Goal: Information Seeking & Learning: Learn about a topic

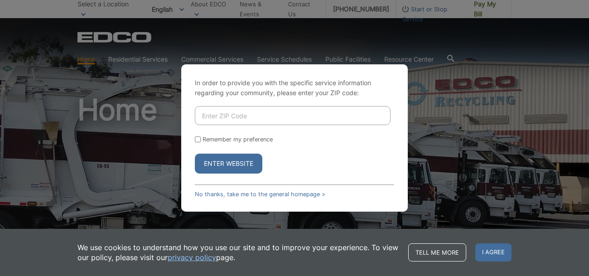
click at [440, 119] on div "In order to provide you with the specific service information regarding your co…" at bounding box center [294, 138] width 589 height 276
click at [315, 120] on input "Enter ZIP Code" at bounding box center [293, 115] width 196 height 19
type input "92028"
click at [195, 154] on button "Enter Website" at bounding box center [228, 164] width 67 height 20
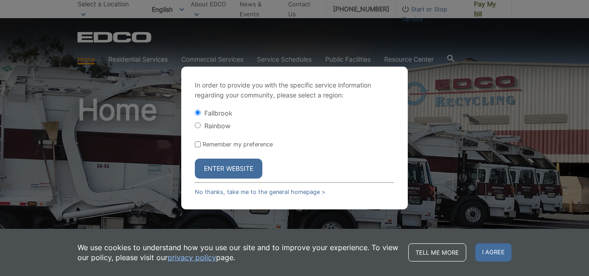
click at [203, 124] on div "Rainbow" at bounding box center [294, 125] width 199 height 9
click at [197, 124] on input "Rainbow" at bounding box center [198, 125] width 6 height 6
radio input "true"
click at [234, 168] on button "Enter Website" at bounding box center [228, 169] width 67 height 20
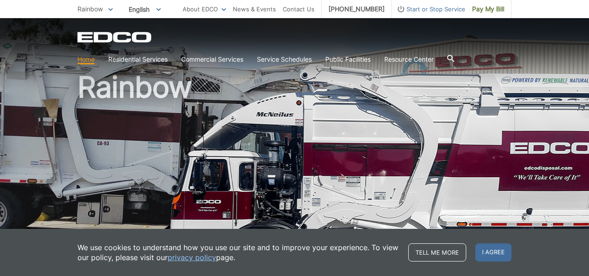
scroll to position [63, 0]
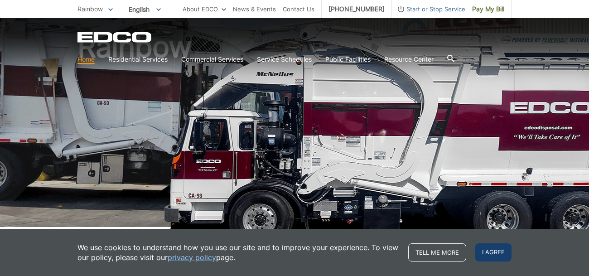
click at [497, 253] on span "I agree" at bounding box center [493, 252] width 36 height 18
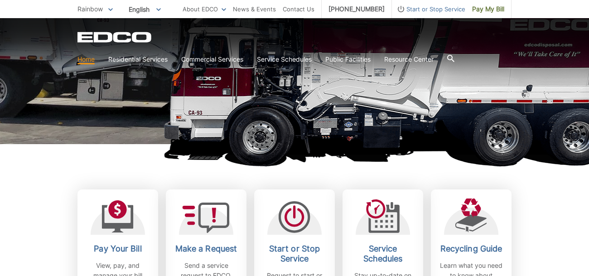
scroll to position [152, 0]
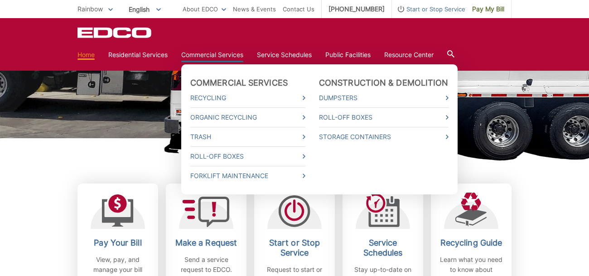
click at [208, 64] on ul "Commercial Services Recycling Organic Recycling Trash Roll-Off Boxes Forklift M…" at bounding box center [319, 129] width 276 height 130
click at [234, 98] on link "Recycling" at bounding box center [247, 98] width 115 height 10
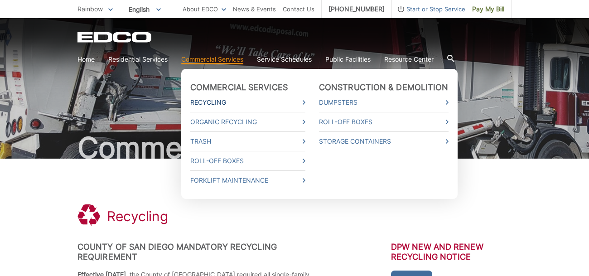
click at [303, 101] on icon at bounding box center [304, 102] width 3 height 5
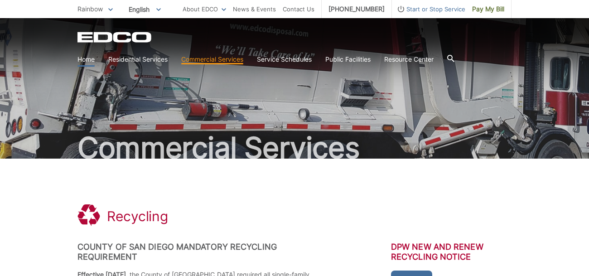
click at [82, 57] on link "Home" at bounding box center [85, 59] width 17 height 10
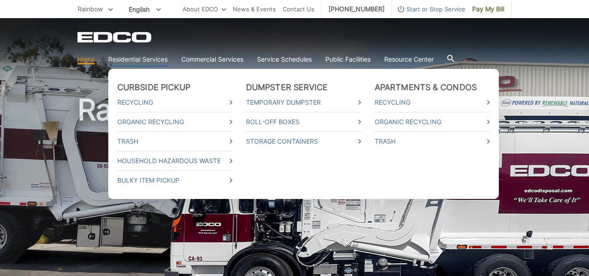
click at [140, 60] on link "Residential Services" at bounding box center [137, 59] width 59 height 10
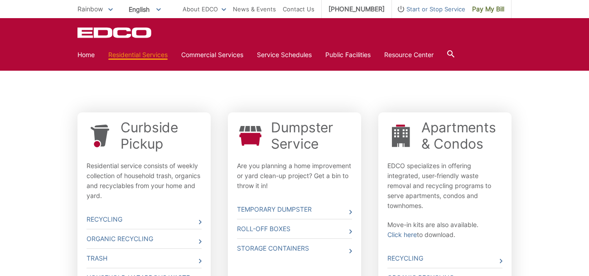
scroll to position [246, 0]
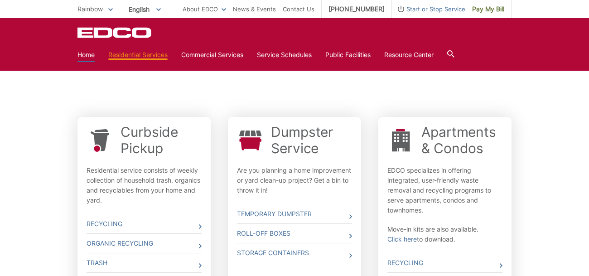
click at [91, 56] on link "Home" at bounding box center [85, 55] width 17 height 10
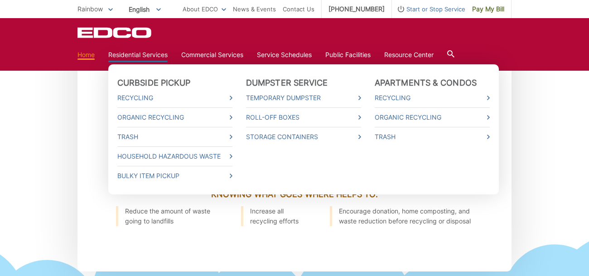
scroll to position [1053, 0]
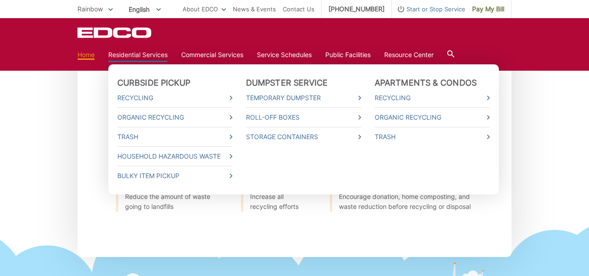
click at [147, 51] on link "Residential Services" at bounding box center [137, 55] width 59 height 10
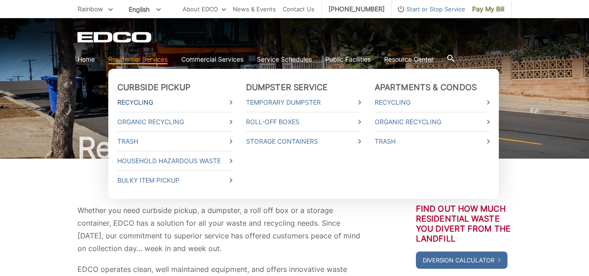
click at [146, 104] on link "Recycling" at bounding box center [174, 102] width 115 height 10
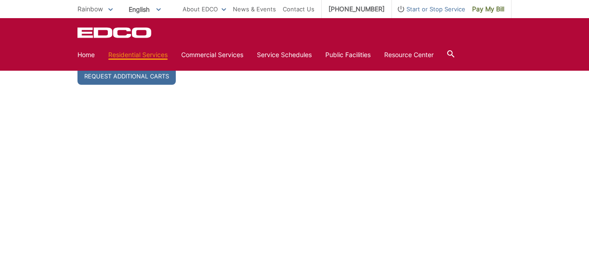
scroll to position [530, 0]
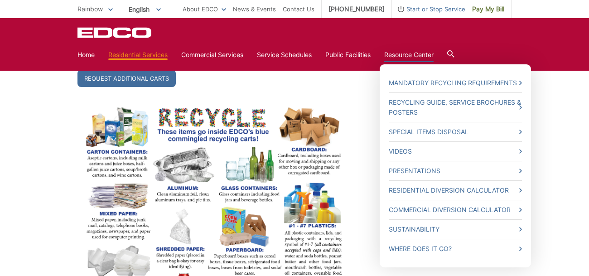
click at [405, 52] on link "Resource Center" at bounding box center [408, 55] width 49 height 10
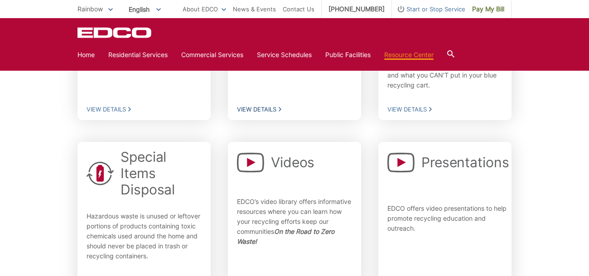
scroll to position [337, 0]
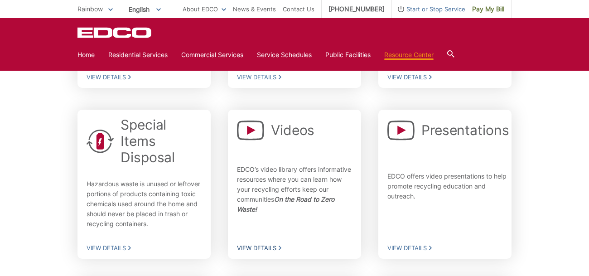
click at [296, 158] on div "Videos EDCO’s video library offers informative resources where you can learn ho…" at bounding box center [294, 183] width 115 height 135
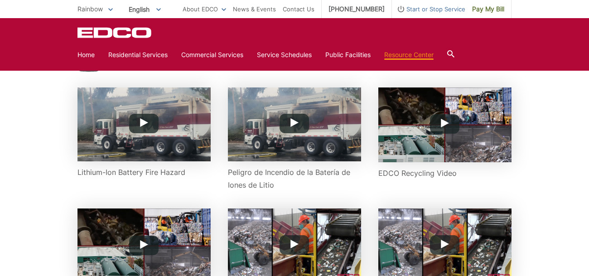
scroll to position [144, 0]
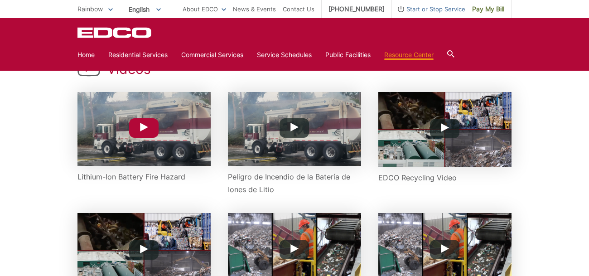
click at [149, 132] on button "Play Button" at bounding box center [143, 127] width 29 height 19
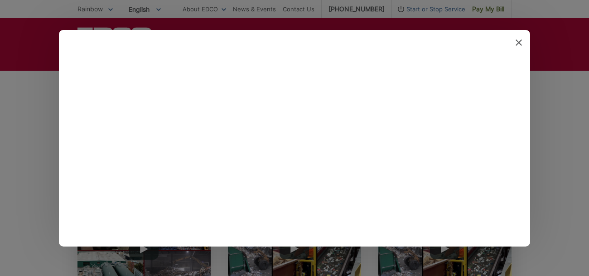
click at [517, 39] on icon at bounding box center [518, 42] width 6 height 6
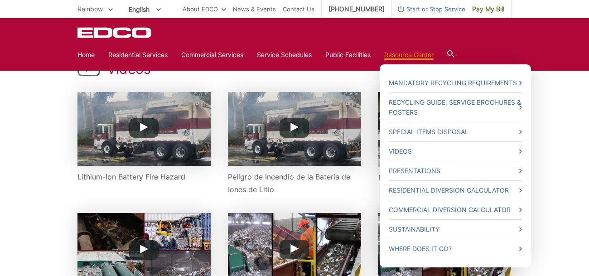
click at [424, 57] on link "Resource Center" at bounding box center [408, 55] width 49 height 10
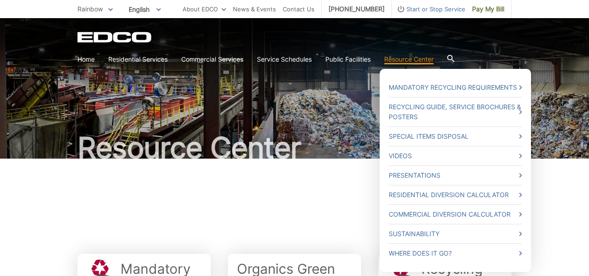
click at [401, 55] on link "Resource Center" at bounding box center [408, 59] width 49 height 10
click at [422, 87] on link "Mandatory Recycling Requirements" at bounding box center [455, 87] width 133 height 10
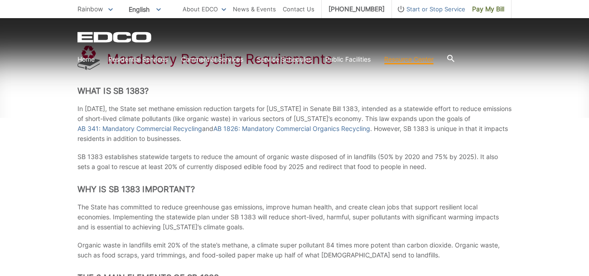
scroll to position [159, 0]
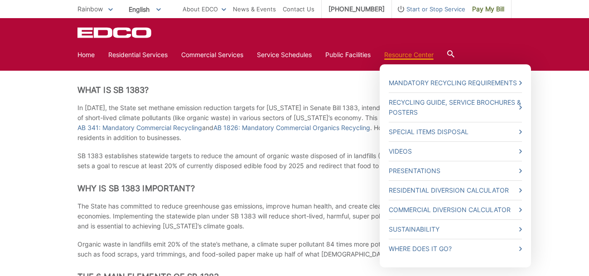
click at [394, 53] on link "Resource Center" at bounding box center [408, 55] width 49 height 10
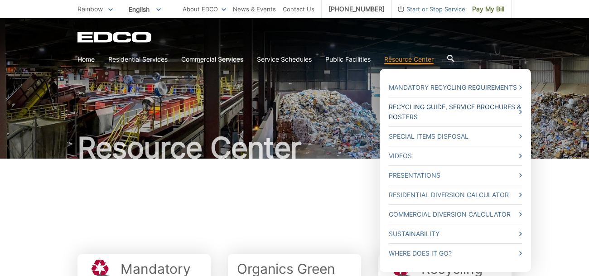
click at [399, 106] on link "Recycling Guide, Service Brochures & Posters" at bounding box center [455, 112] width 133 height 20
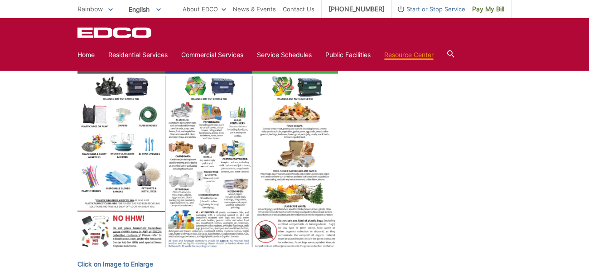
scroll to position [392, 0]
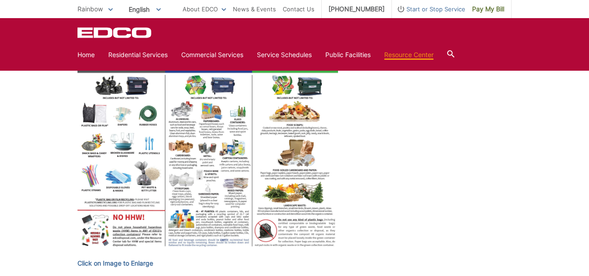
click at [225, 191] on img at bounding box center [207, 151] width 260 height 201
